Goal: Task Accomplishment & Management: Use online tool/utility

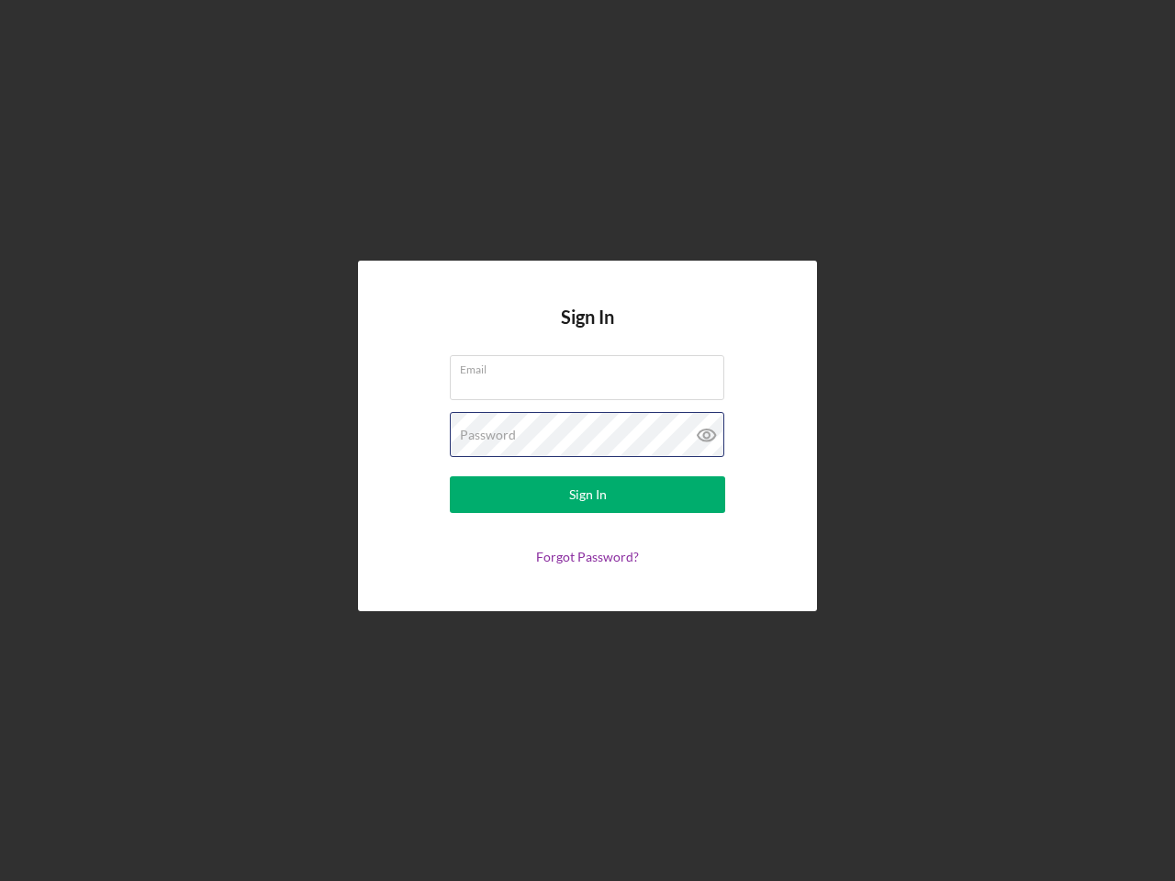
click at [587, 441] on div "Password" at bounding box center [587, 435] width 275 height 46
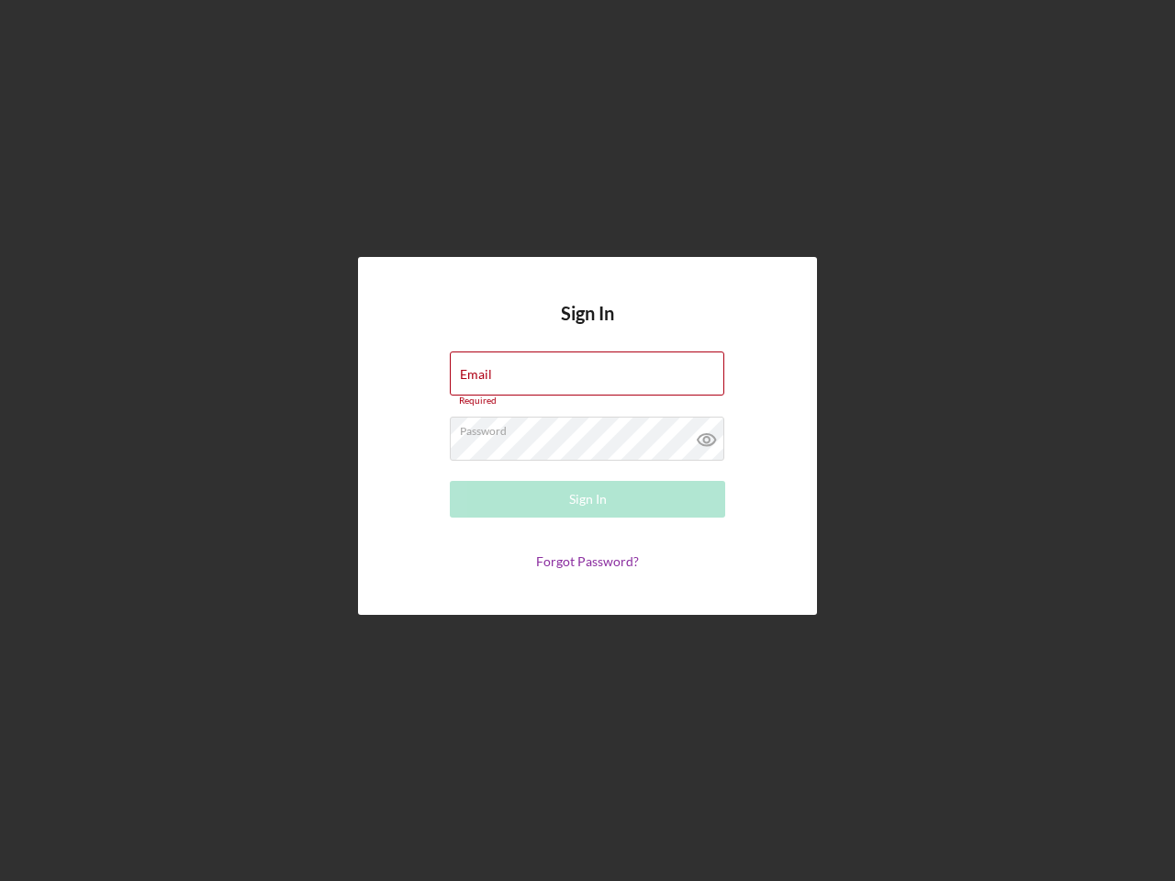
click at [707, 435] on icon at bounding box center [707, 440] width 46 height 46
